Goal: Task Accomplishment & Management: Use online tool/utility

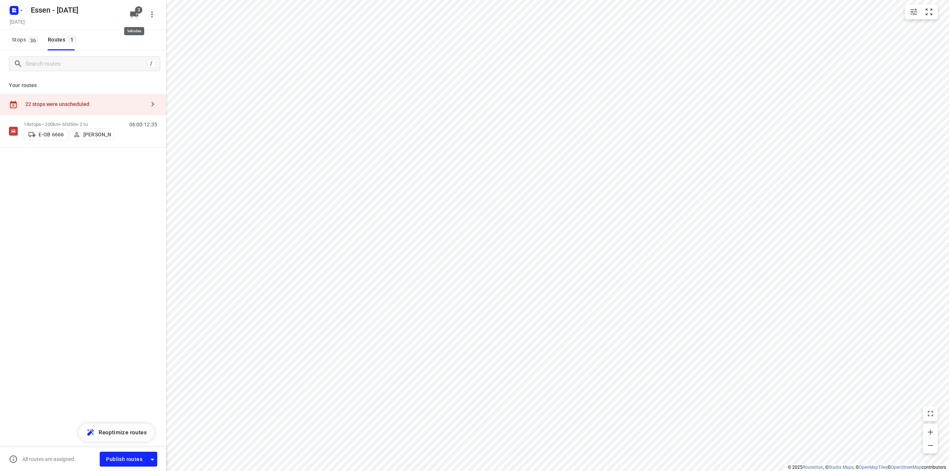
click at [134, 18] on icon "button" at bounding box center [134, 14] width 9 height 9
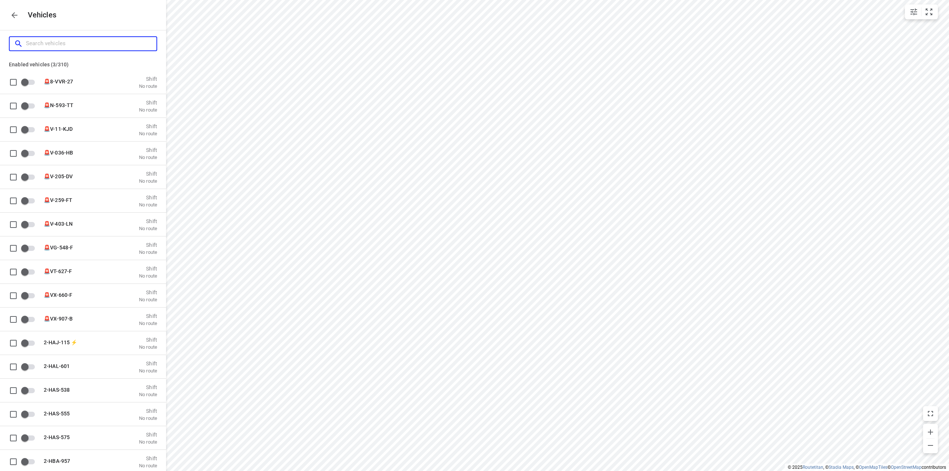
click at [93, 43] on input "Search vehicles" at bounding box center [91, 43] width 130 height 11
type input "e"
checkbox input "true"
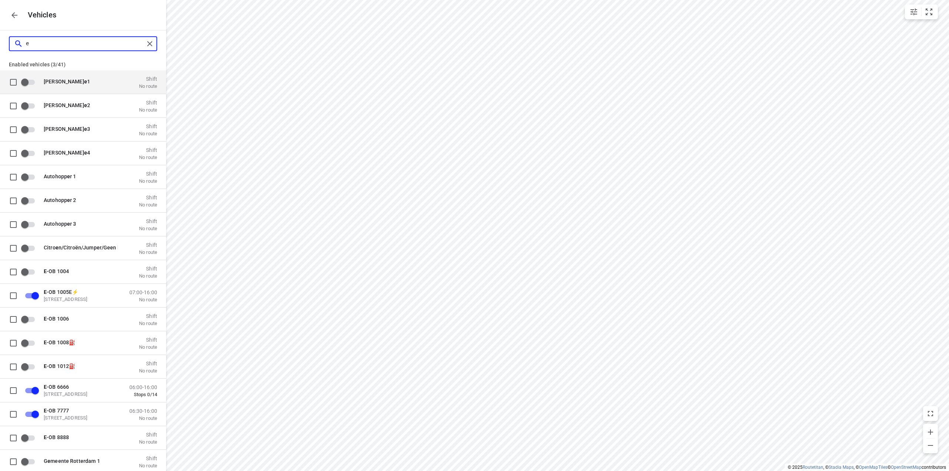
type input "e-"
checkbox input "true"
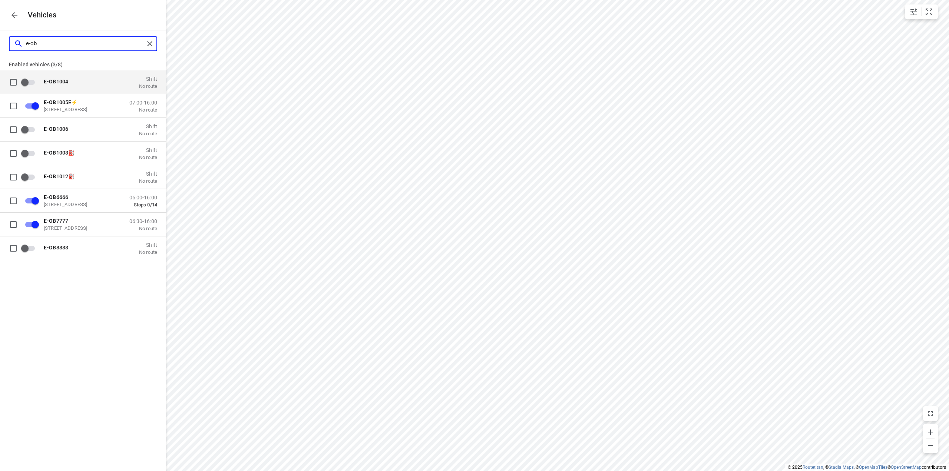
type input "e-ob"
click at [15, 12] on icon "button" at bounding box center [14, 15] width 9 height 9
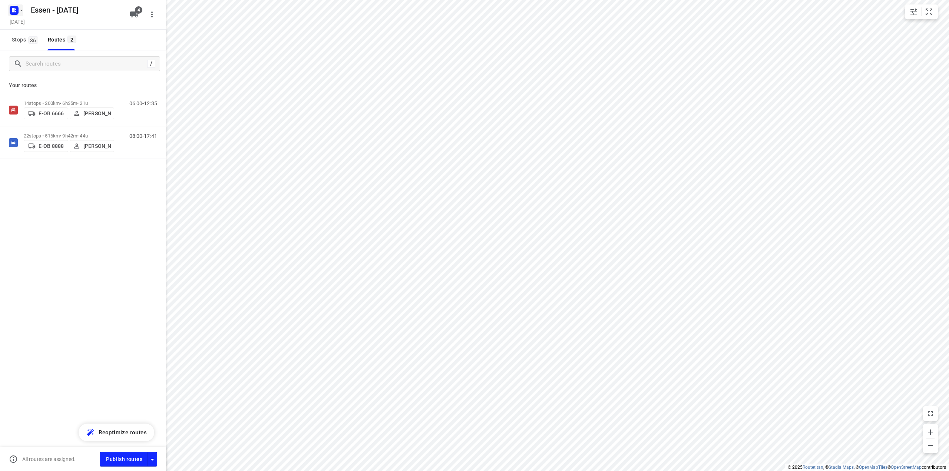
click at [16, 14] on rect "button" at bounding box center [14, 10] width 9 height 9
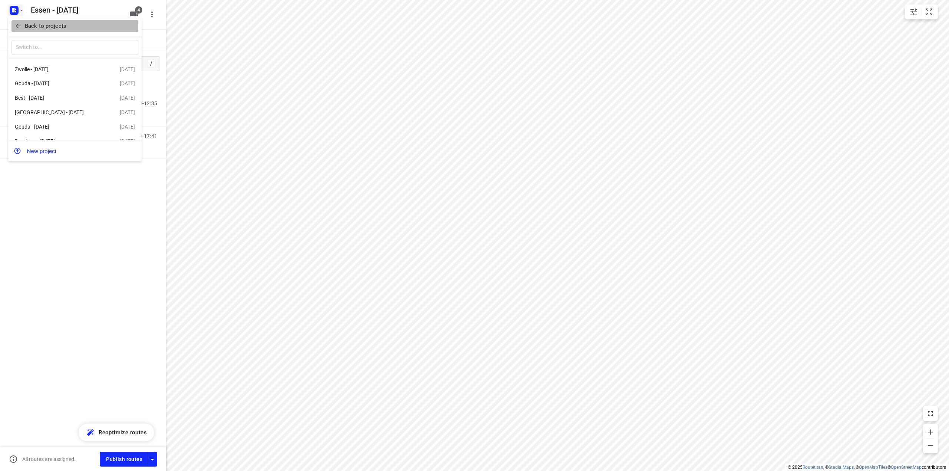
click at [17, 27] on icon "button" at bounding box center [18, 26] width 5 height 5
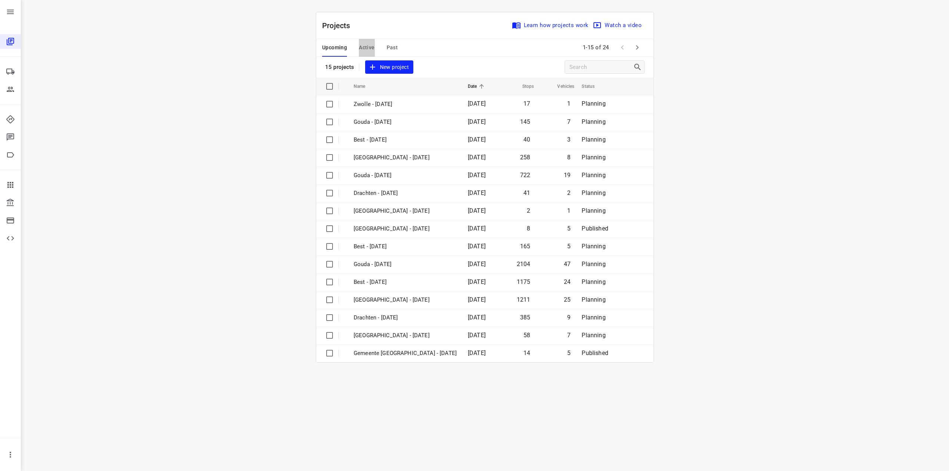
click at [364, 47] on span "Active" at bounding box center [367, 47] width 16 height 9
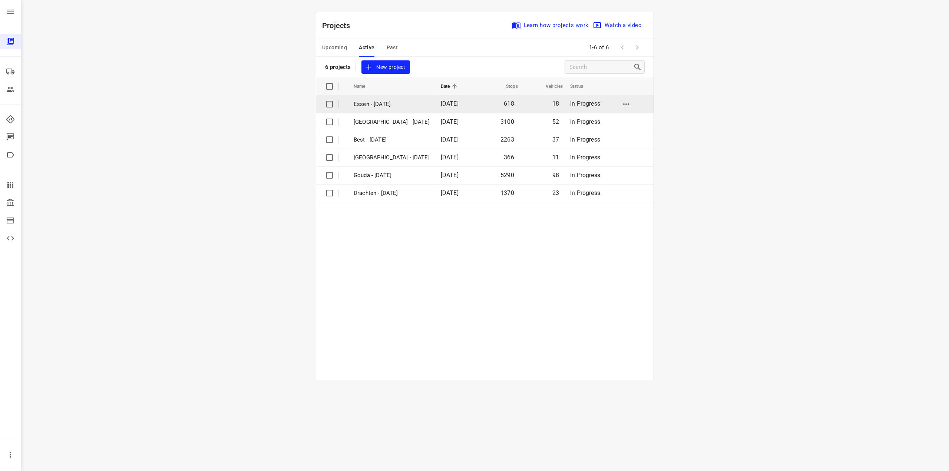
click at [379, 100] on p "Essen - [DATE]" at bounding box center [392, 104] width 76 height 9
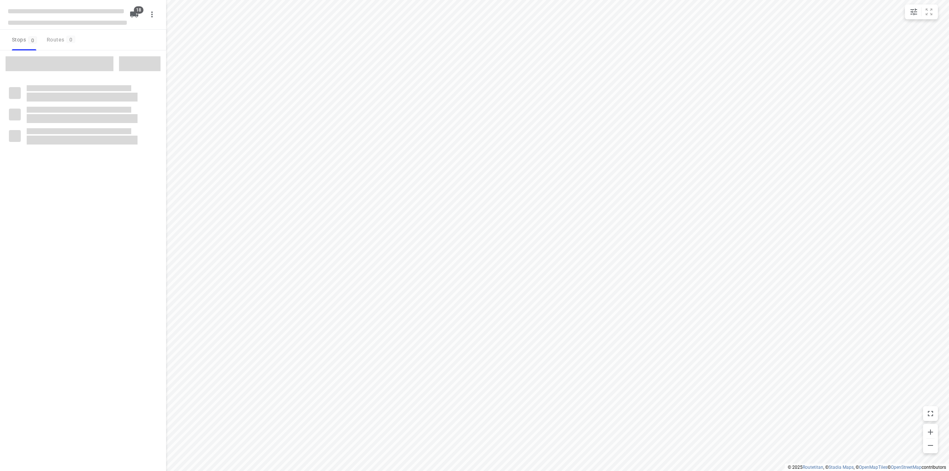
checkbox input "true"
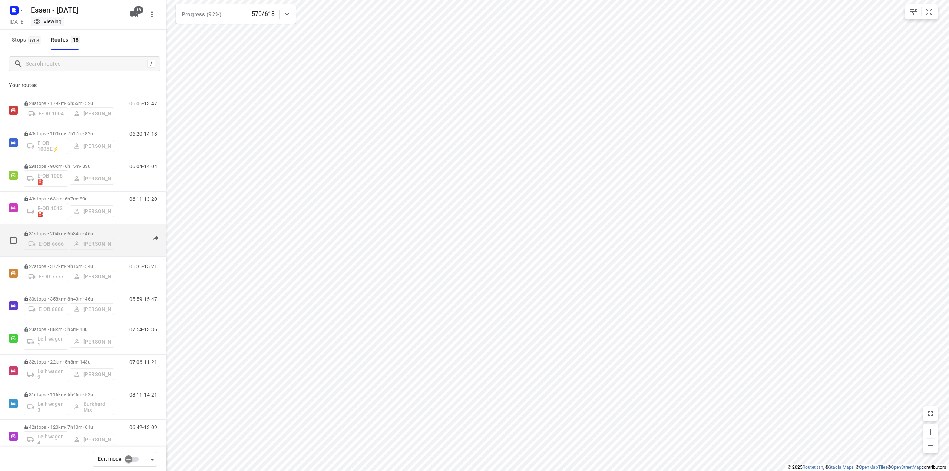
click at [66, 231] on p "31 stops • 204km • 6h34m • [DATE]" at bounding box center [69, 234] width 90 height 6
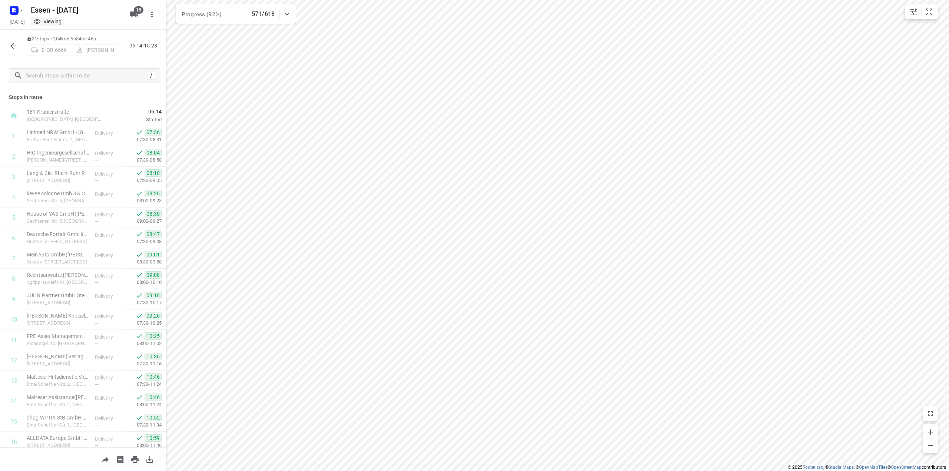
click at [12, 48] on icon "button" at bounding box center [13, 46] width 9 height 9
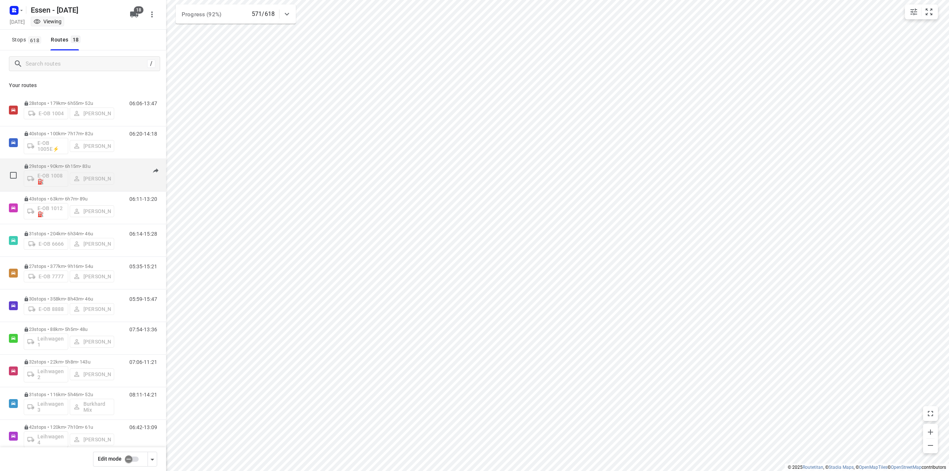
click at [97, 170] on div "E-OB 1008⛽️ [PERSON_NAME]" at bounding box center [69, 178] width 90 height 18
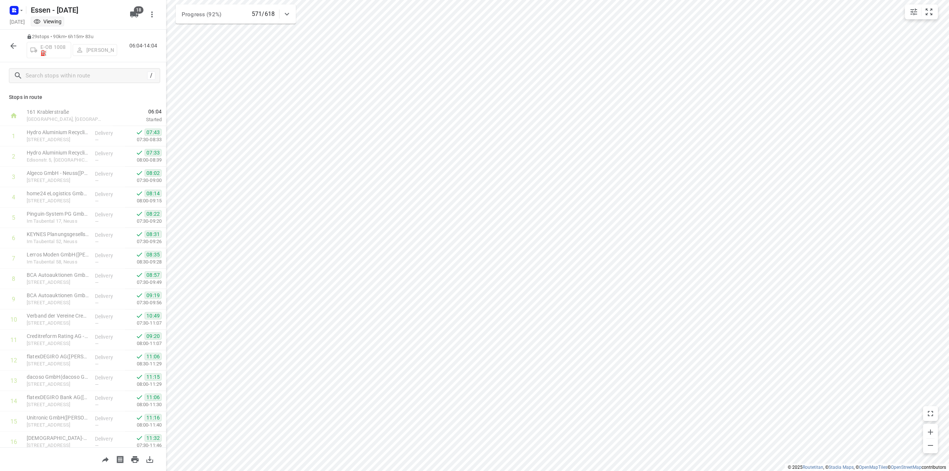
click at [13, 49] on icon "button" at bounding box center [13, 46] width 9 height 9
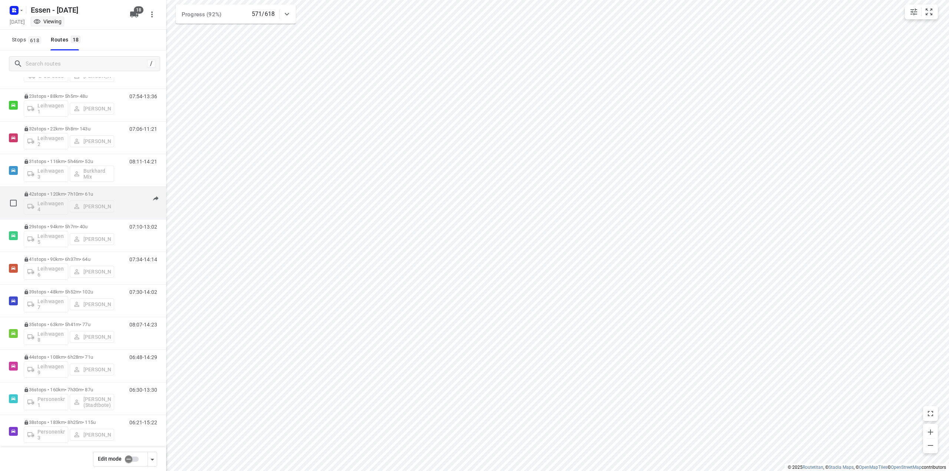
scroll to position [241, 0]
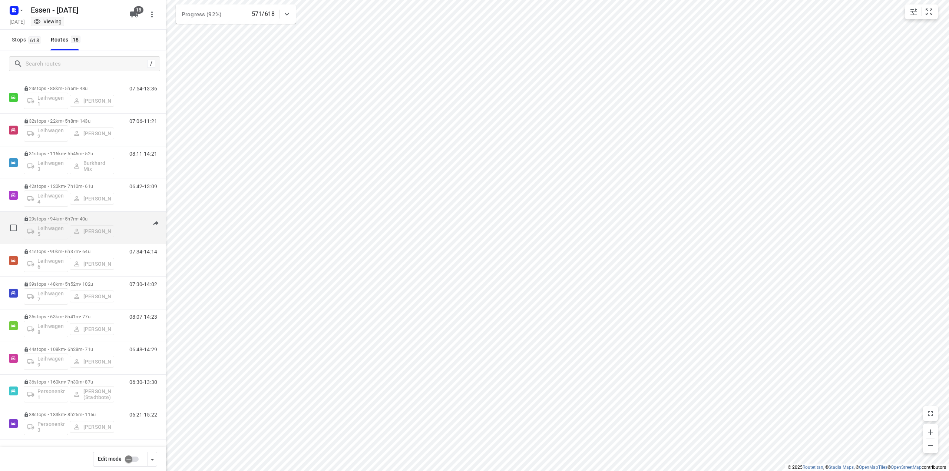
click at [81, 222] on div "Leihwagen 5 [PERSON_NAME]" at bounding box center [69, 231] width 90 height 18
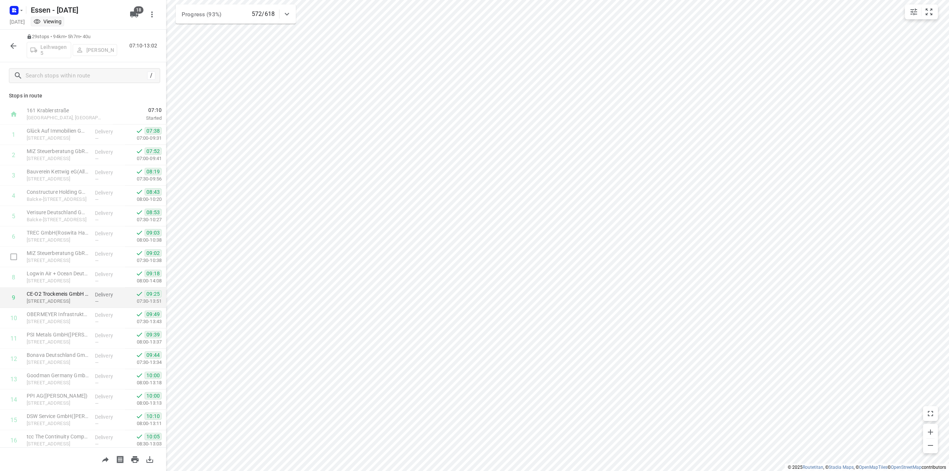
scroll to position [0, 0]
click at [17, 47] on icon "button" at bounding box center [13, 46] width 9 height 9
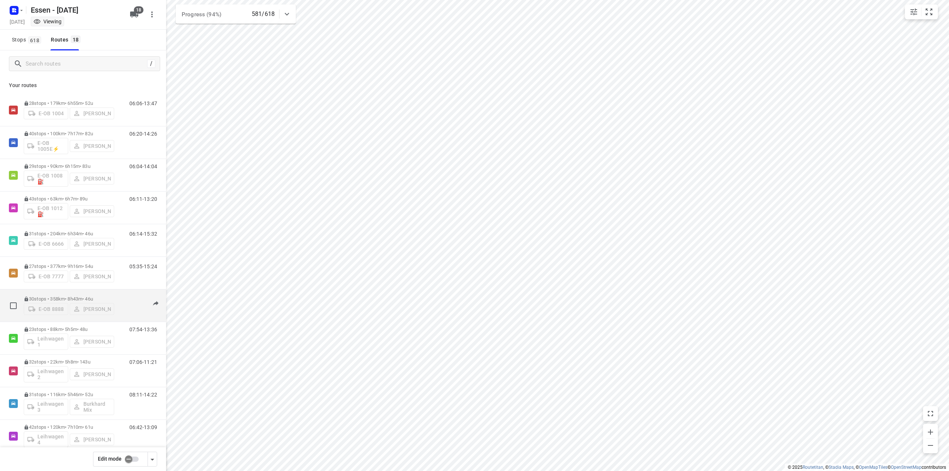
click at [48, 297] on p "30 stops • 358km • 8h43m • [DATE]" at bounding box center [69, 299] width 90 height 6
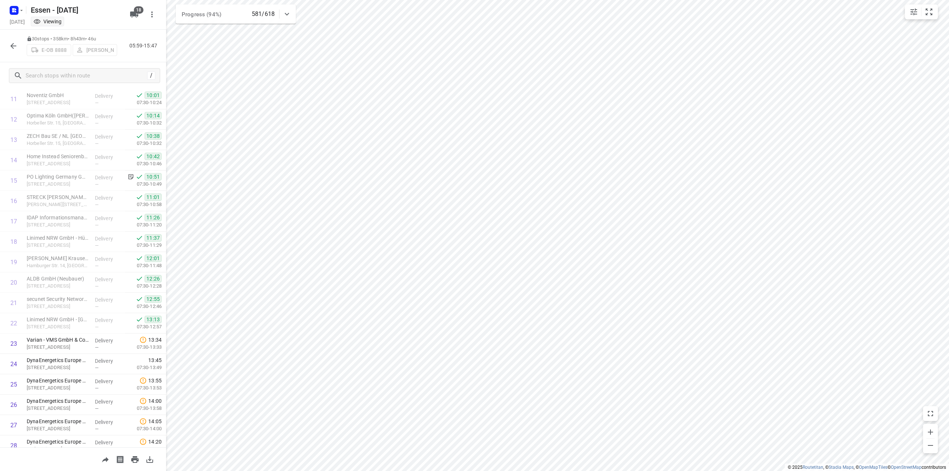
scroll to position [311, 0]
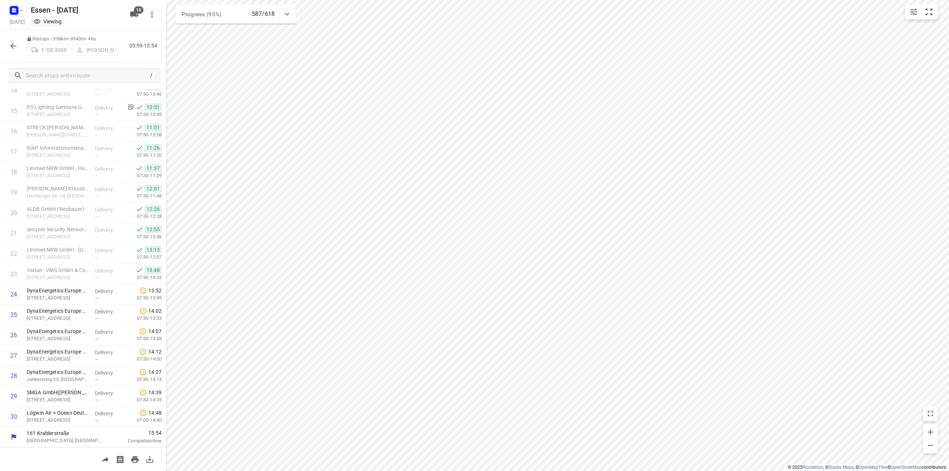
click at [12, 46] on icon "button" at bounding box center [13, 46] width 6 height 6
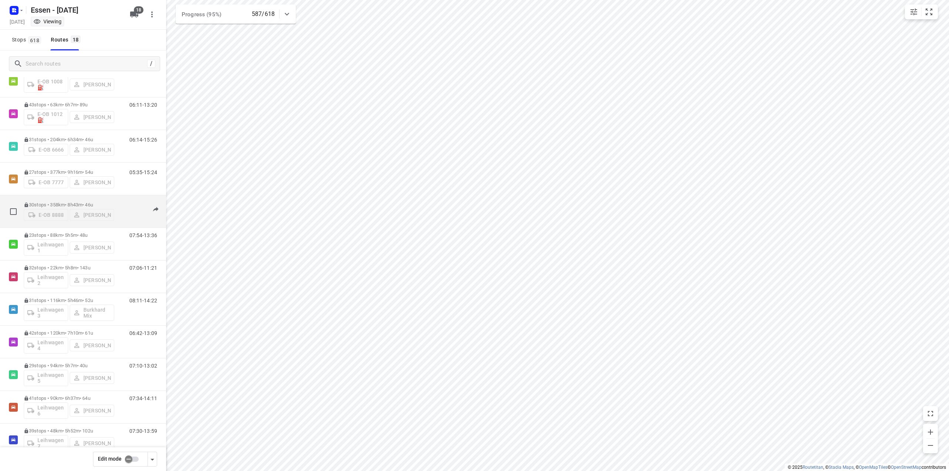
scroll to position [111, 0]
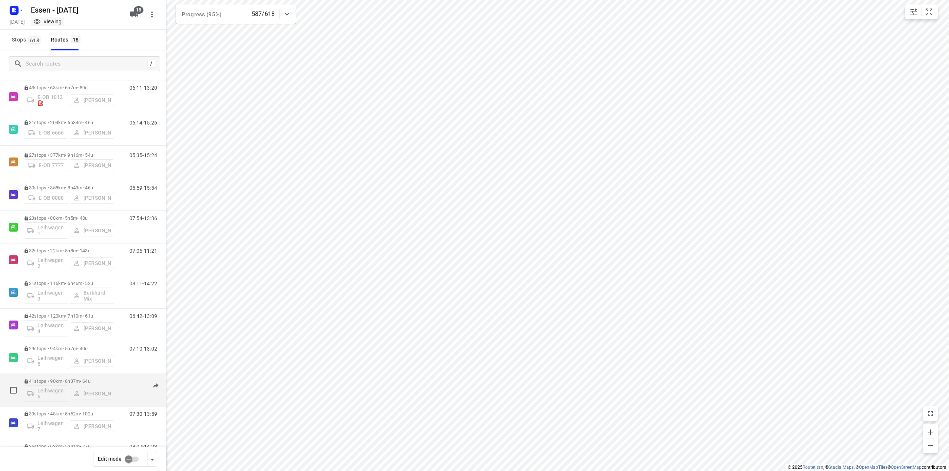
click at [53, 383] on p "41 stops • 90km • 6h37m • [DATE]" at bounding box center [69, 381] width 90 height 6
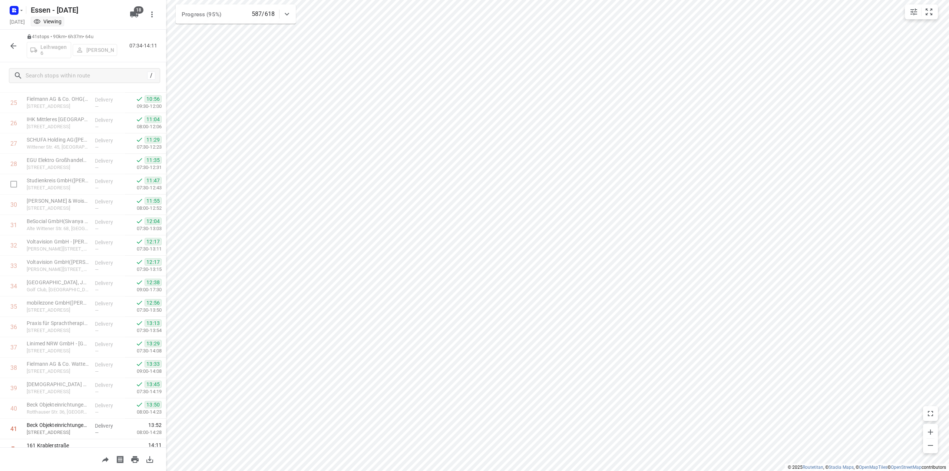
scroll to position [534, 0]
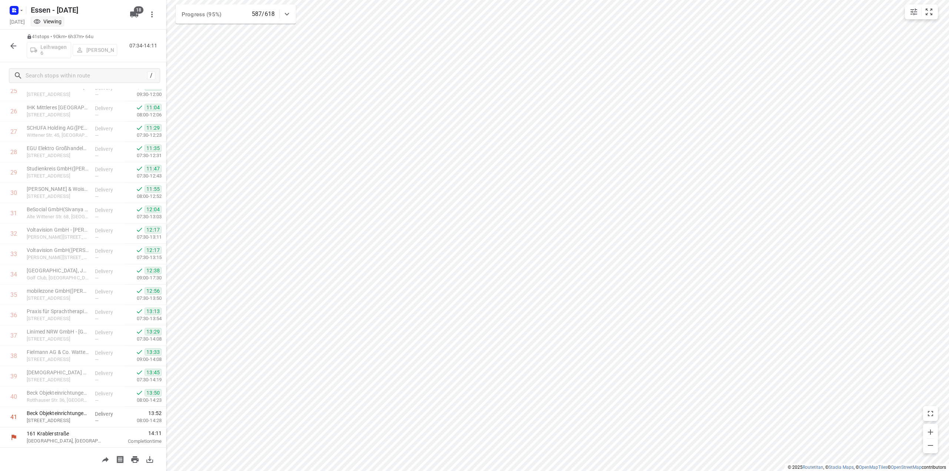
click at [13, 50] on icon "button" at bounding box center [13, 46] width 9 height 9
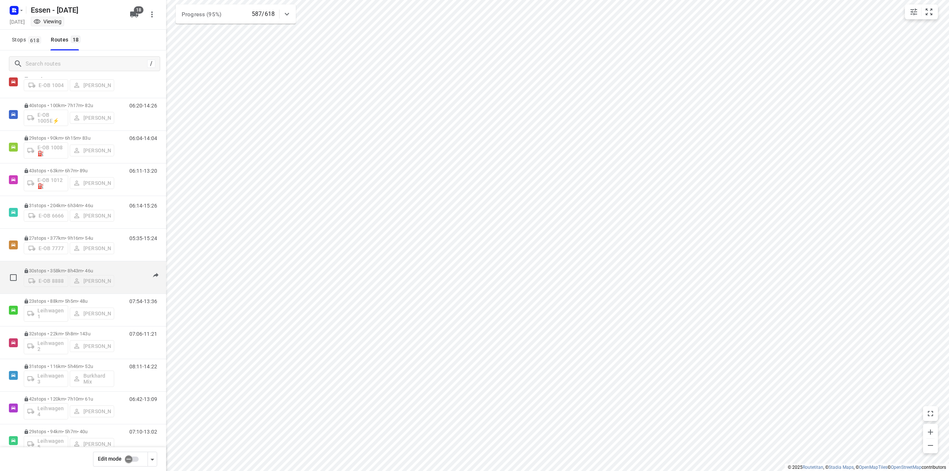
scroll to position [0, 0]
